Goal: Find contact information: Find contact information

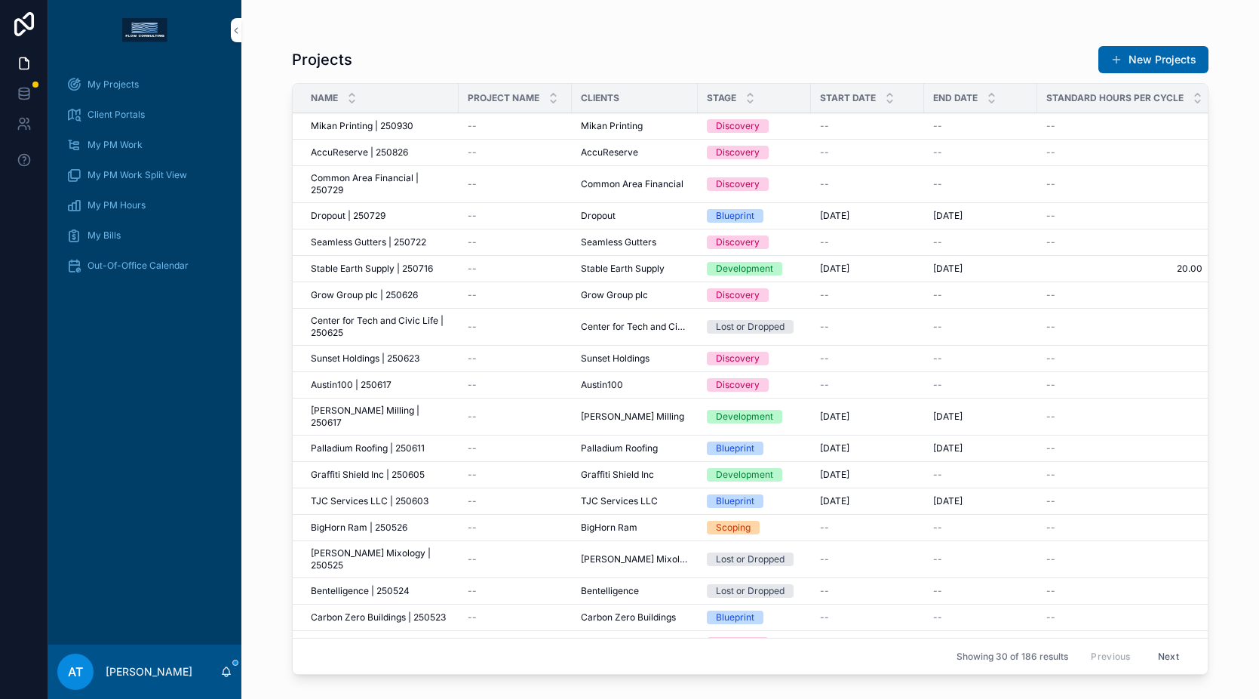
click at [136, 91] on div "My Projects" at bounding box center [144, 84] width 157 height 24
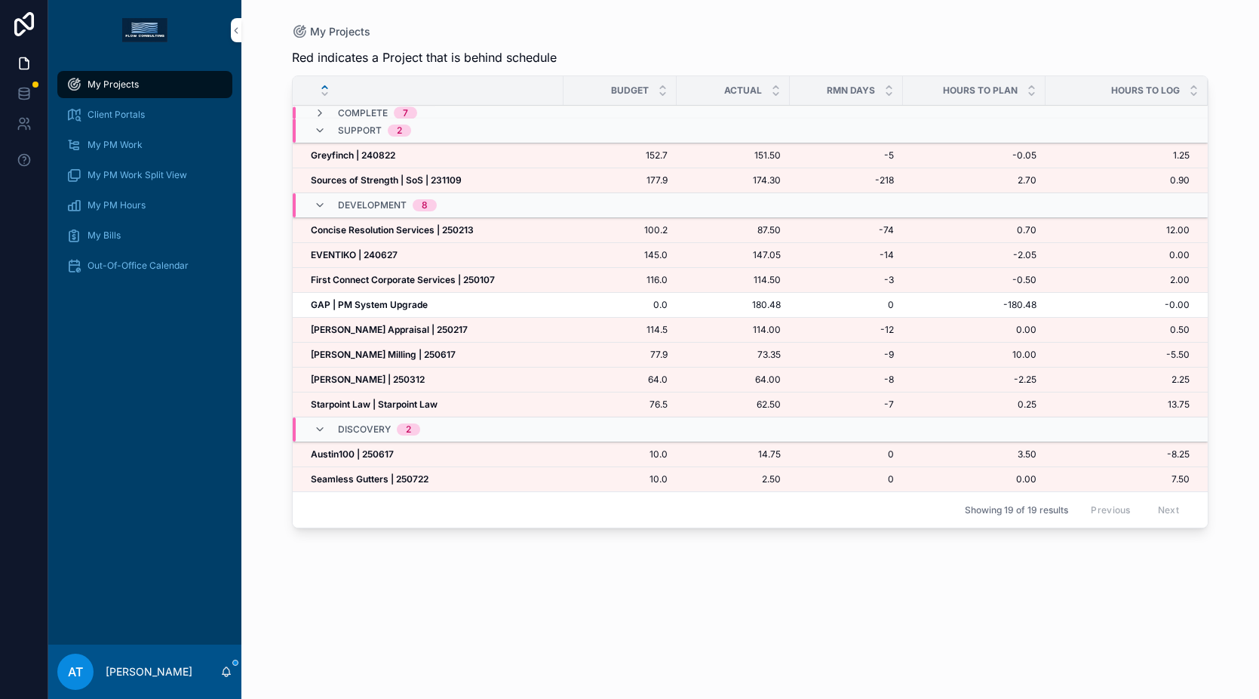
click at [392, 330] on strong "[PERSON_NAME] Appraisal | 250217" at bounding box center [389, 329] width 157 height 11
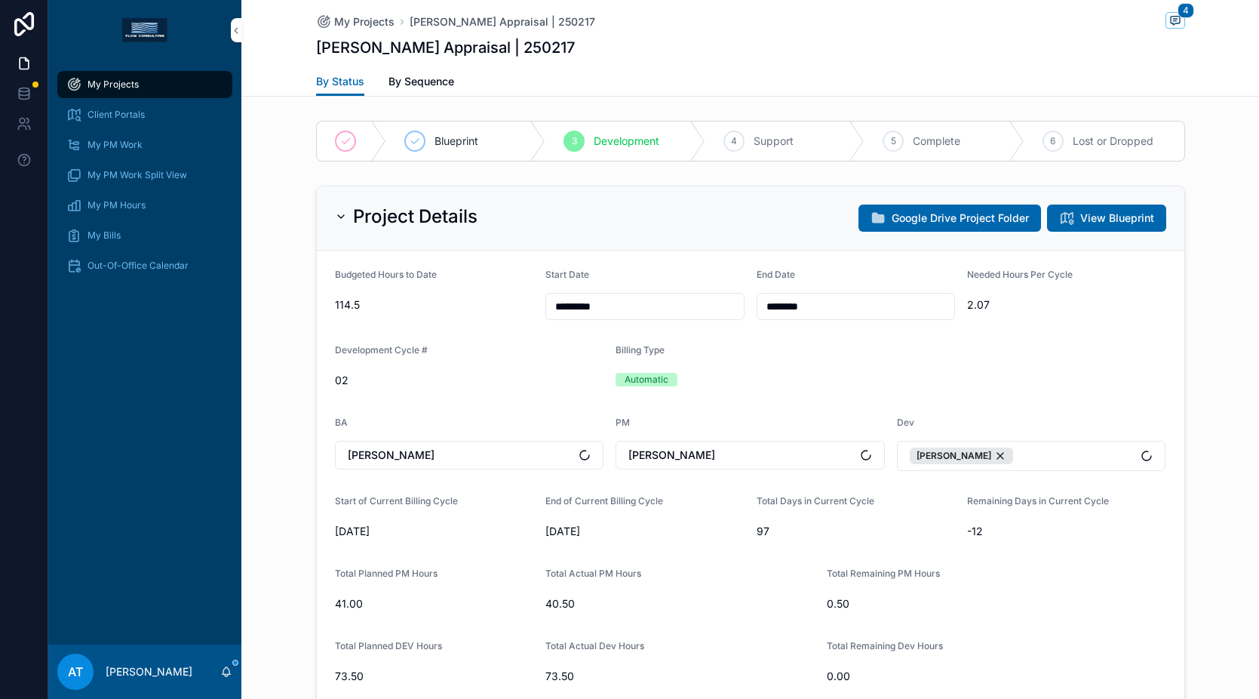
click at [1169, 22] on icon "scrollable content" at bounding box center [1175, 20] width 12 height 12
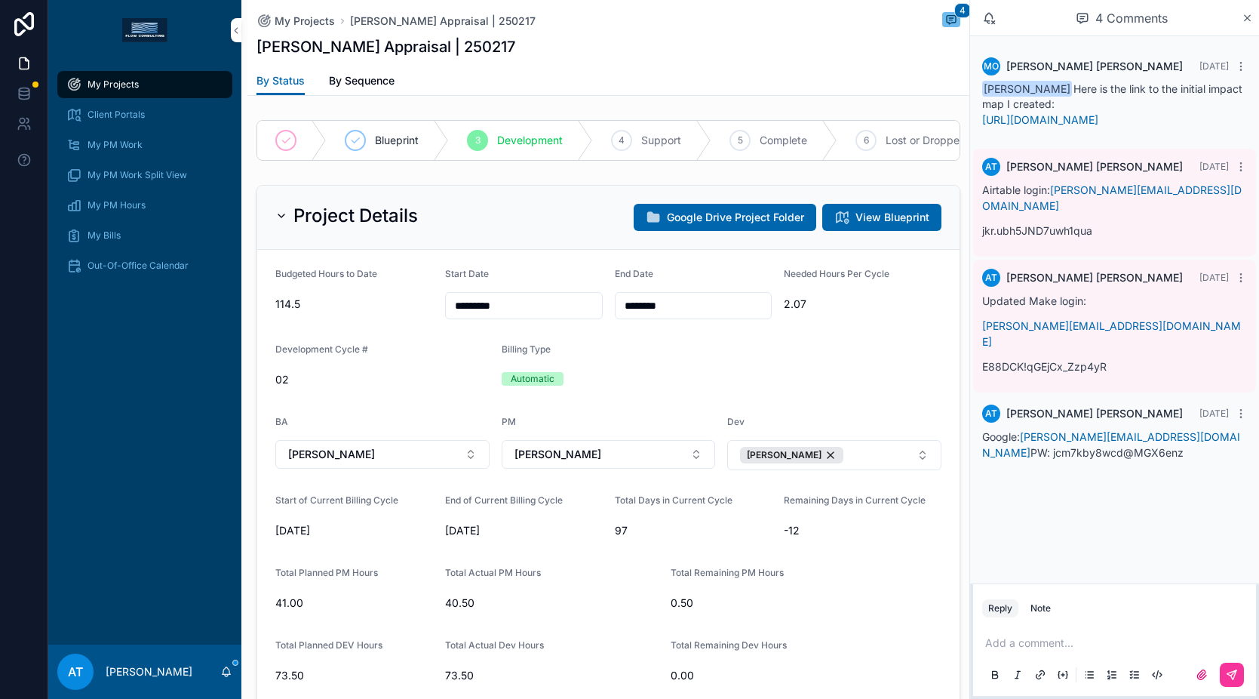
scroll to position [2021, 0]
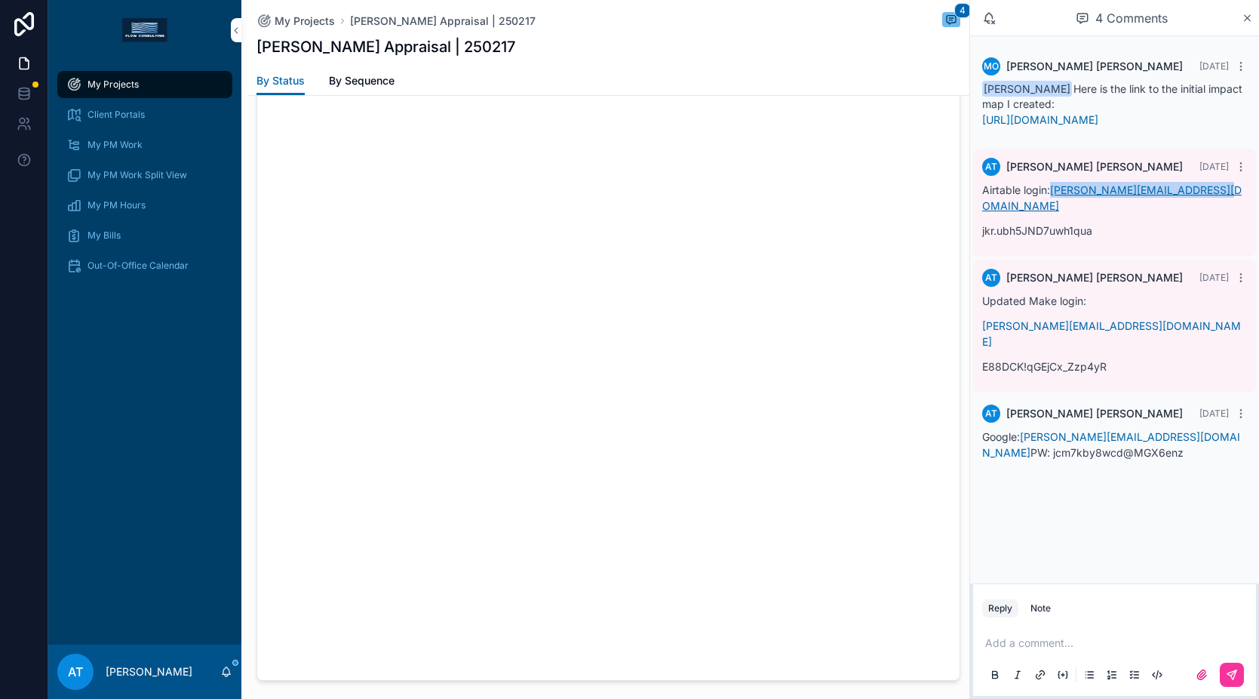
drag, startPoint x: 1215, startPoint y: 205, endPoint x: 1055, endPoint y: 207, distance: 160.7
click at [1055, 207] on p "Airtable login: [PERSON_NAME][EMAIL_ADDRESS][DOMAIN_NAME]" at bounding box center [1114, 198] width 265 height 32
copy link "[PERSON_NAME][EMAIL_ADDRESS][DOMAIN_NAME]"
